Goal: Task Accomplishment & Management: Manage account settings

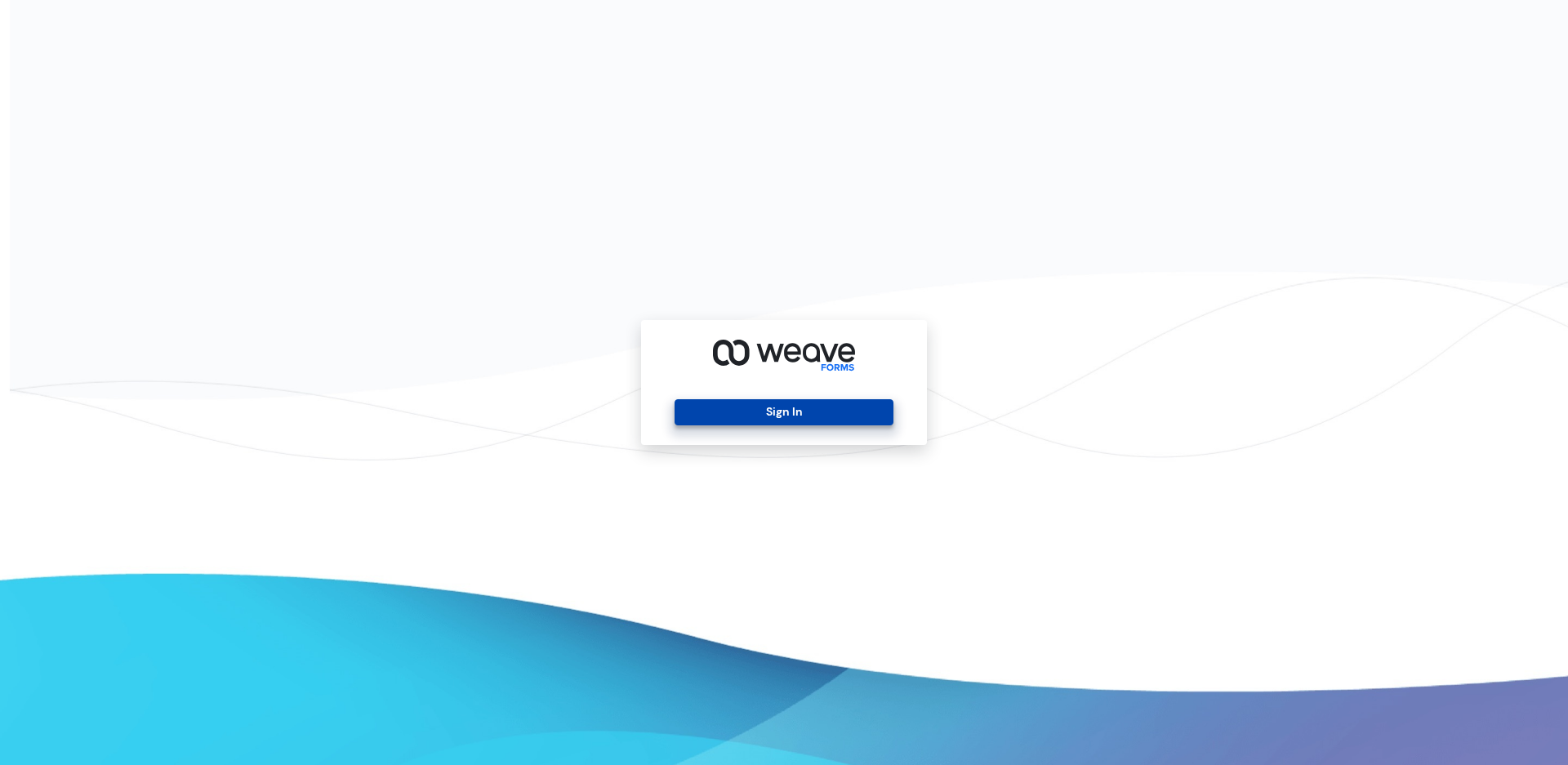
click at [797, 409] on button "Sign In" at bounding box center [784, 412] width 218 height 26
